Goal: Task Accomplishment & Management: Manage account settings

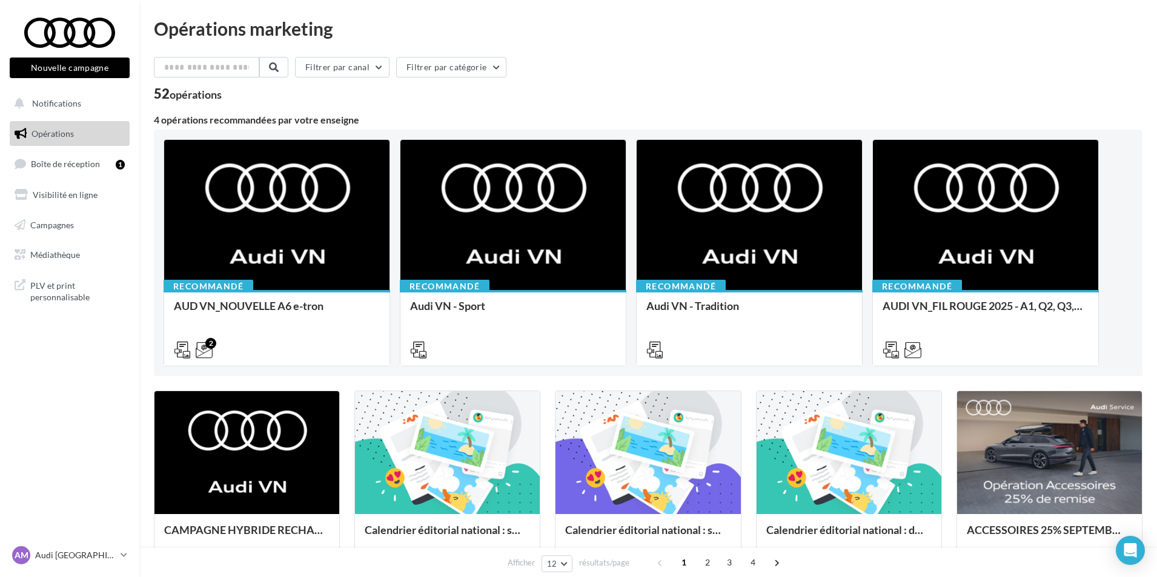
click at [102, 178] on ul "Opérations Boîte de réception 1 Visibilité en ligne Campagnes Médiathèque" at bounding box center [70, 194] width 130 height 156
click at [102, 172] on link "Boîte de réception 1" at bounding box center [69, 164] width 125 height 26
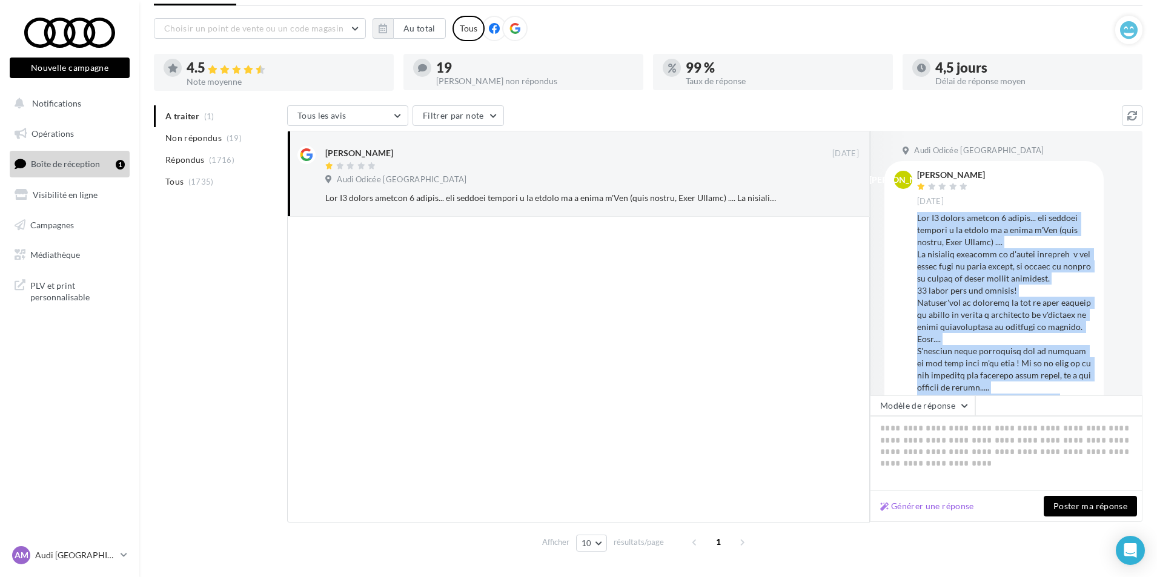
drag, startPoint x: 1061, startPoint y: 364, endPoint x: 916, endPoint y: 213, distance: 209.1
click at [916, 213] on div "JO Jean O. 22 sept." at bounding box center [994, 367] width 200 height 392
copy div "Une A5 suivie pendant 5 années... une fortune laissée à ce garage et à celui d'…"
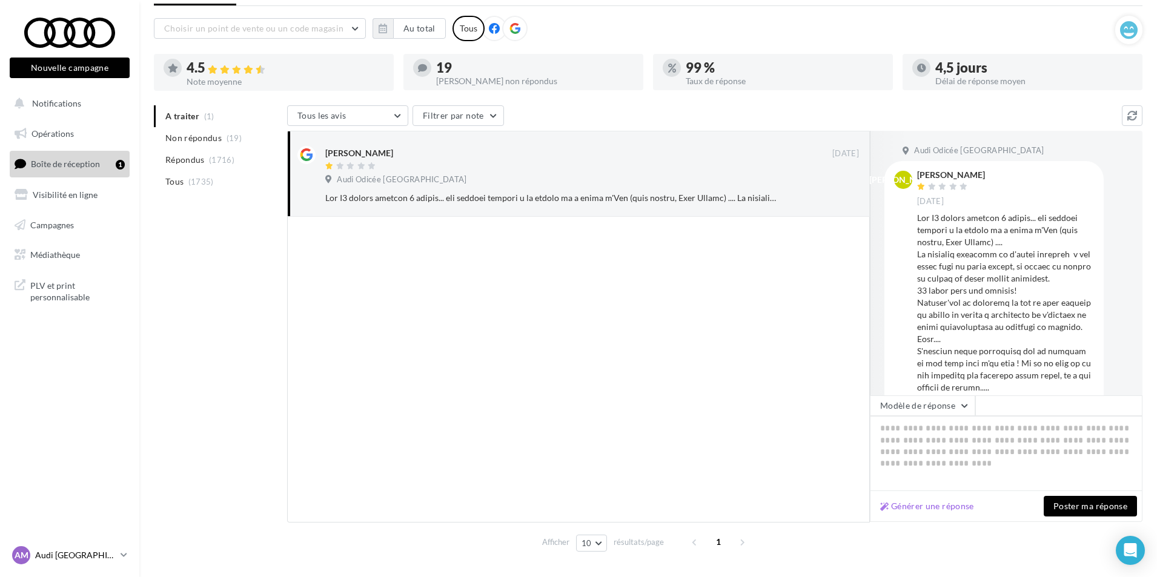
click at [103, 552] on p "Audi [GEOGRAPHIC_DATA]" at bounding box center [75, 556] width 81 height 12
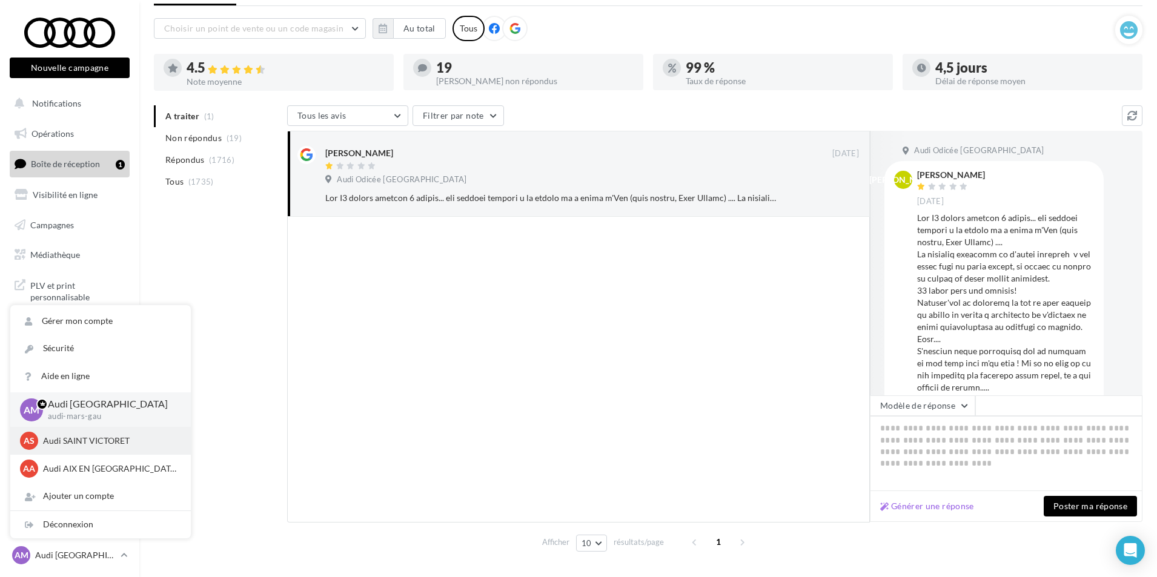
click at [79, 440] on p "Audi SAINT VICTORET" at bounding box center [109, 441] width 133 height 12
